Goal: Obtain resource: Download file/media

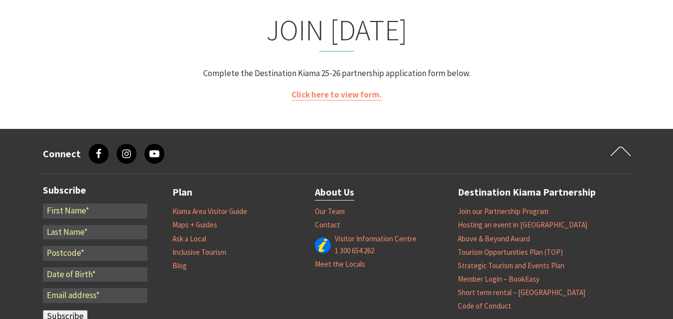
scroll to position [1994, 0]
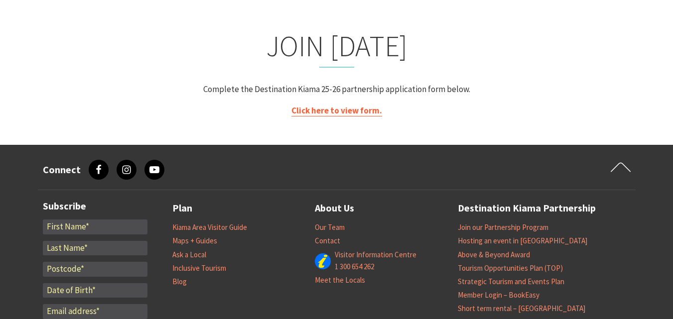
click at [346, 105] on link "Click here to view form." at bounding box center [337, 110] width 91 height 11
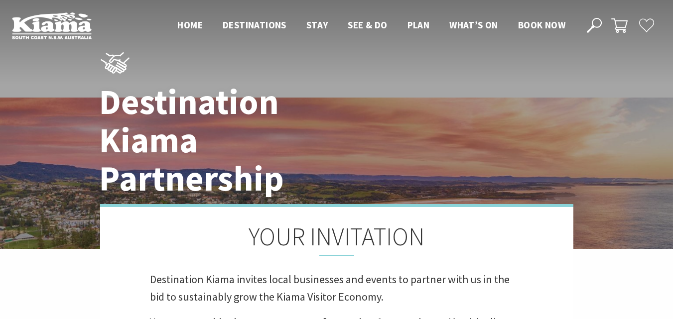
scroll to position [199, 0]
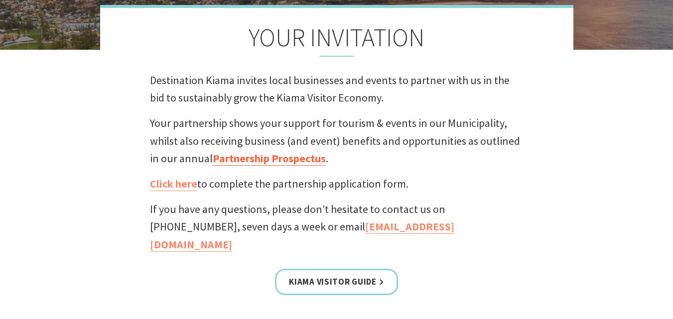
click at [292, 162] on link "Partnership Prospectus" at bounding box center [269, 159] width 113 height 14
click at [188, 187] on link "Click here" at bounding box center [173, 184] width 47 height 14
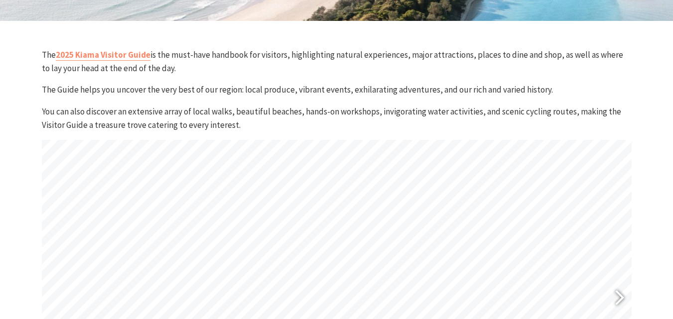
scroll to position [299, 0]
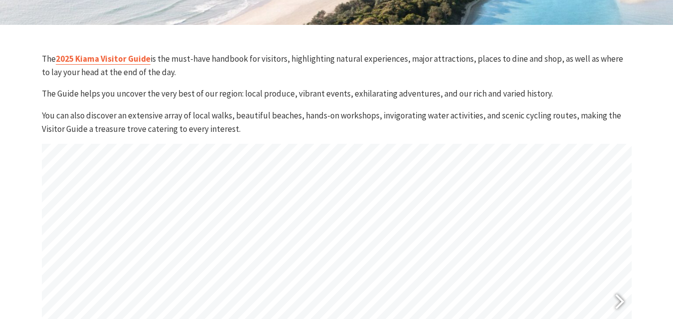
click at [134, 56] on link "2025 Kiama Visitor Guide" at bounding box center [103, 58] width 95 height 11
